Goal: Task Accomplishment & Management: Manage account settings

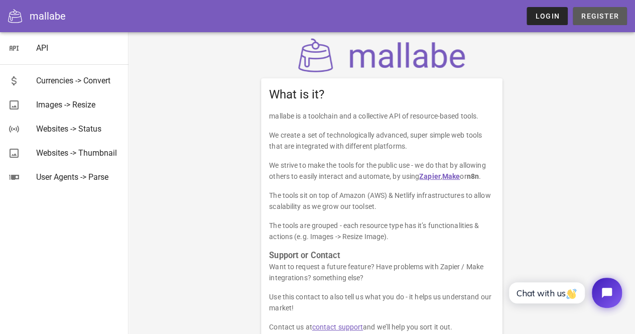
click at [590, 15] on span "Register" at bounding box center [600, 16] width 38 height 8
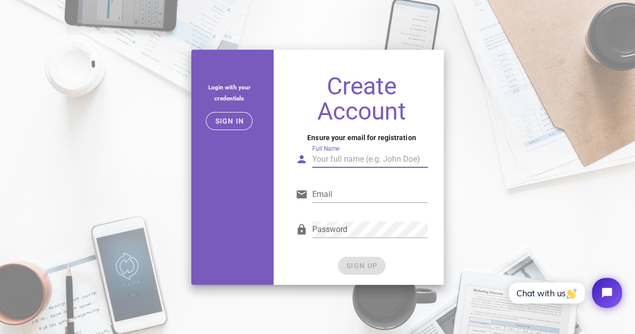
click at [372, 158] on input "Full Name" at bounding box center [370, 159] width 116 height 16
type input "Emmanuel Balderas"
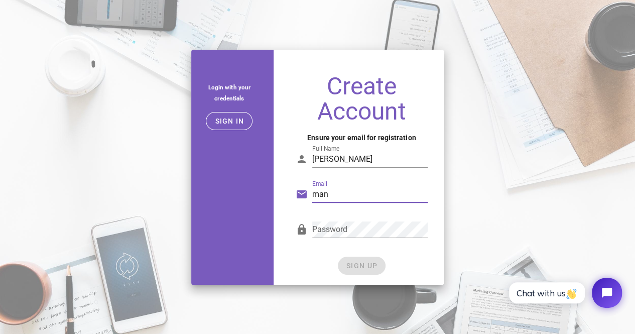
type input "mane_play@outlook.com"
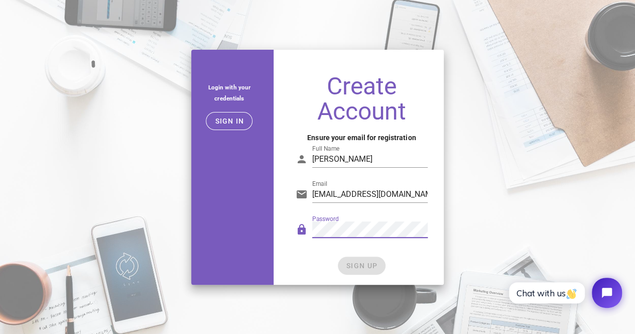
click at [498, 180] on div "Login with your credentials Sign in Create Account Ensure your email for regist…" at bounding box center [317, 167] width 635 height 247
click at [368, 264] on span "SIGN UP" at bounding box center [362, 266] width 32 height 8
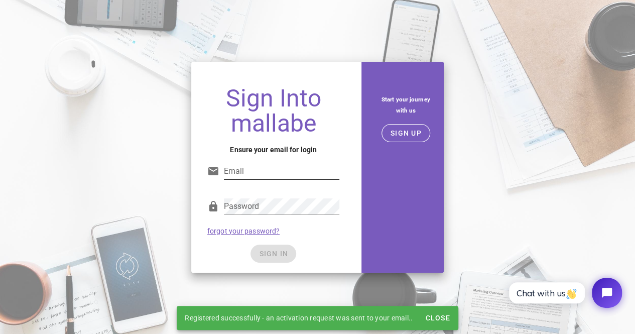
click at [286, 171] on input "Email" at bounding box center [282, 171] width 116 height 16
type input "mane_play@outlook.com"
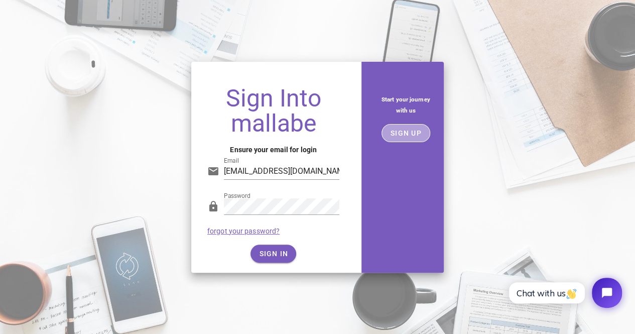
click at [408, 138] on button "SIGN UP" at bounding box center [406, 133] width 49 height 18
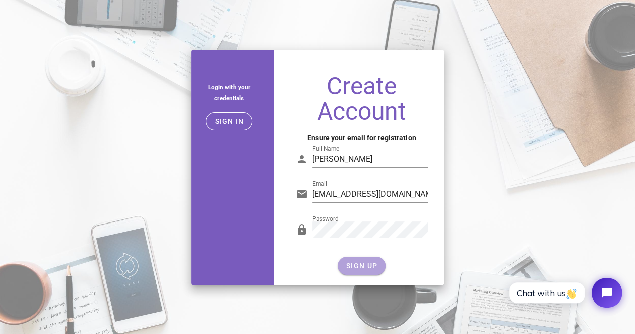
click at [370, 267] on span "SIGN UP" at bounding box center [362, 266] width 32 height 8
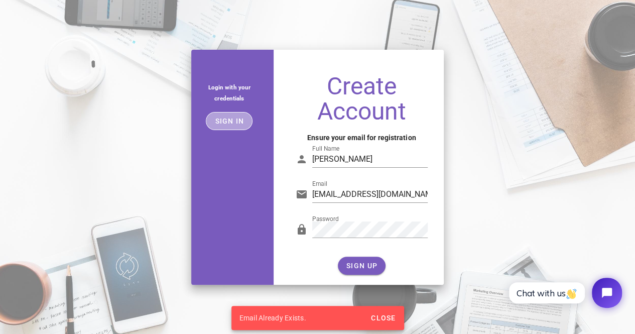
click at [241, 115] on button "Sign in" at bounding box center [229, 121] width 47 height 18
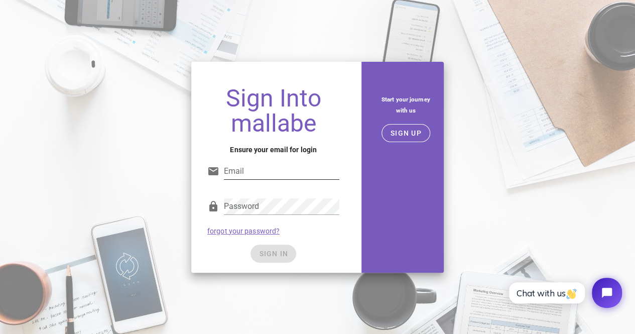
click at [266, 163] on input "Email" at bounding box center [282, 171] width 116 height 16
type input "mane_play@outlook.com"
click at [312, 250] on div "SIGN IN" at bounding box center [273, 254] width 132 height 18
click at [266, 254] on span "SIGN IN" at bounding box center [274, 254] width 30 height 8
click at [278, 256] on span "SIGN IN" at bounding box center [274, 254] width 30 height 8
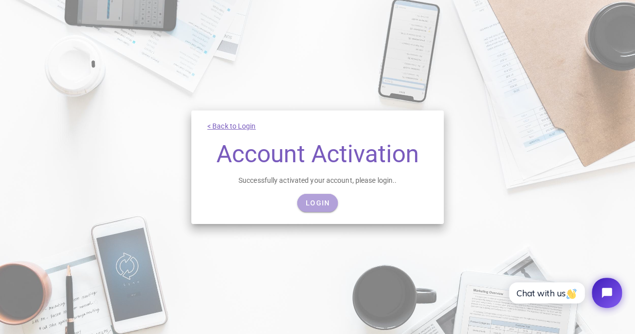
click at [319, 208] on link "Login" at bounding box center [317, 203] width 41 height 18
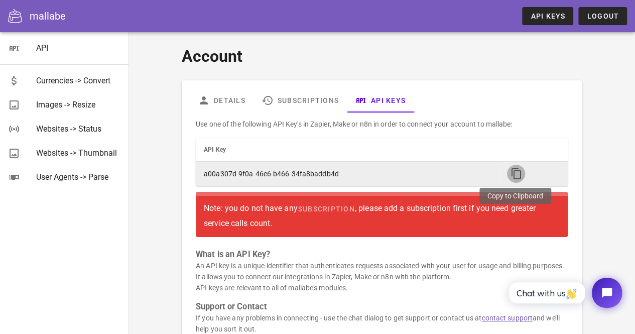
drag, startPoint x: 517, startPoint y: 169, endPoint x: 511, endPoint y: 170, distance: 5.6
click at [516, 169] on icon "button" at bounding box center [516, 174] width 12 height 12
